Goal: Find specific page/section: Find specific page/section

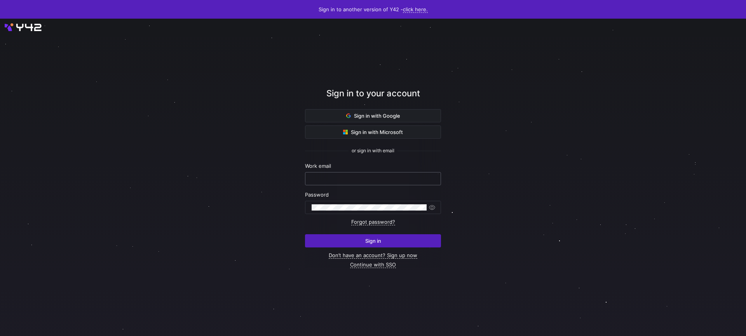
click at [364, 178] on input "text" at bounding box center [373, 179] width 123 height 6
click at [387, 181] on input "text" at bounding box center [373, 179] width 123 height 6
click at [379, 116] on span "Sign in with Google" at bounding box center [373, 116] width 54 height 6
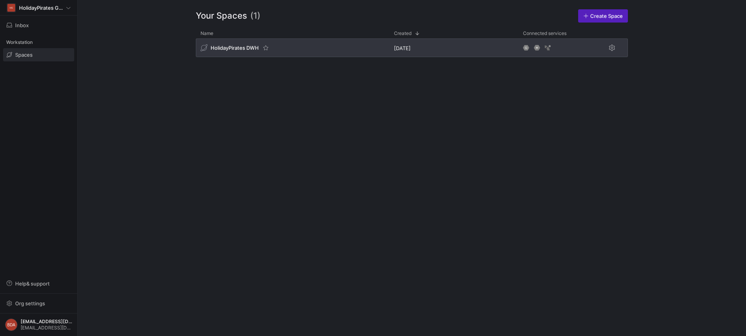
click at [233, 44] on div "HolidayPirates DWH" at bounding box center [230, 47] width 58 height 7
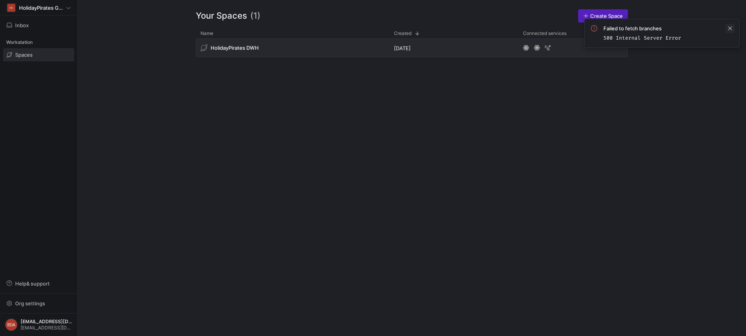
click at [731, 30] on span at bounding box center [730, 28] width 9 height 9
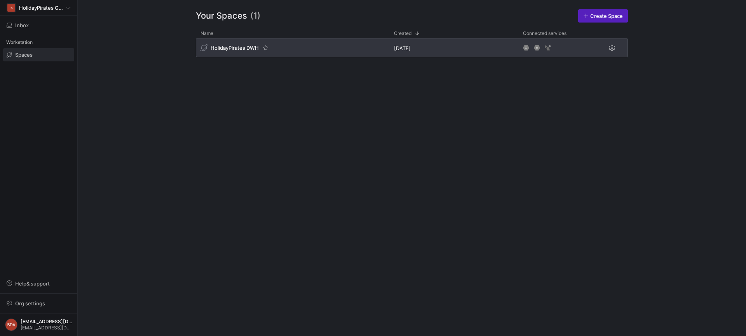
click at [236, 49] on span "HolidayPirates DWH" at bounding box center [235, 48] width 48 height 6
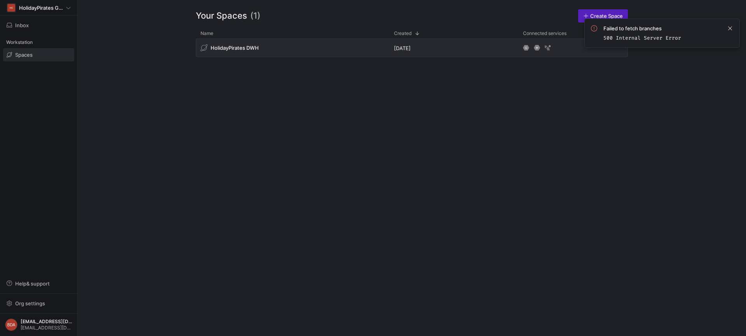
click at [23, 44] on div "Workstation" at bounding box center [38, 43] width 71 height 12
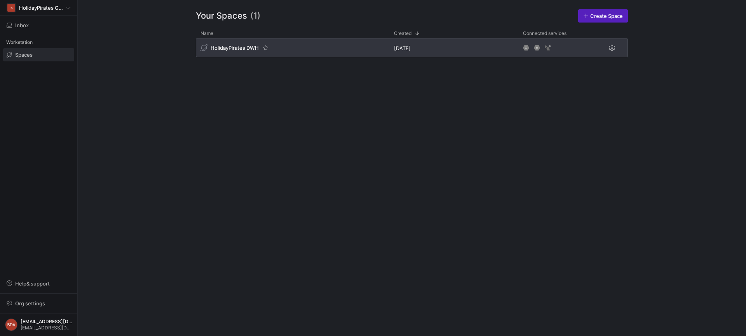
click at [222, 46] on span "HolidayPirates DWH" at bounding box center [235, 48] width 48 height 6
